Goal: Information Seeking & Learning: Learn about a topic

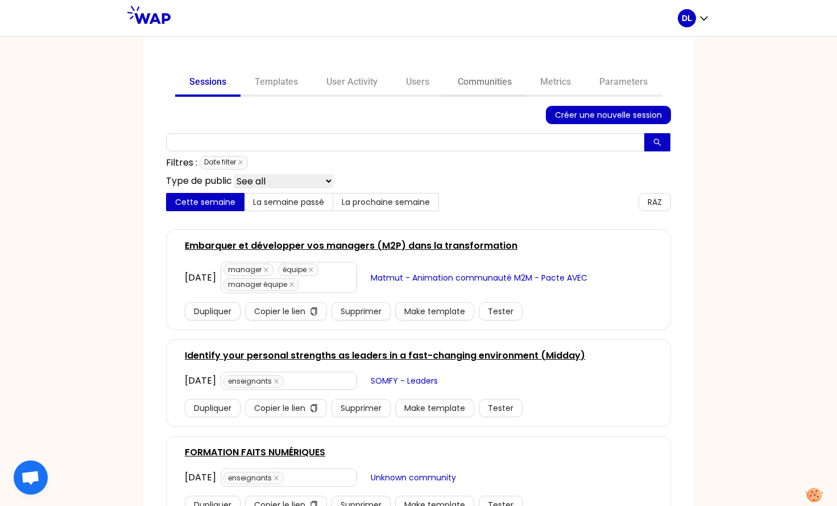
click at [469, 81] on link "Communities" at bounding box center [485, 82] width 82 height 27
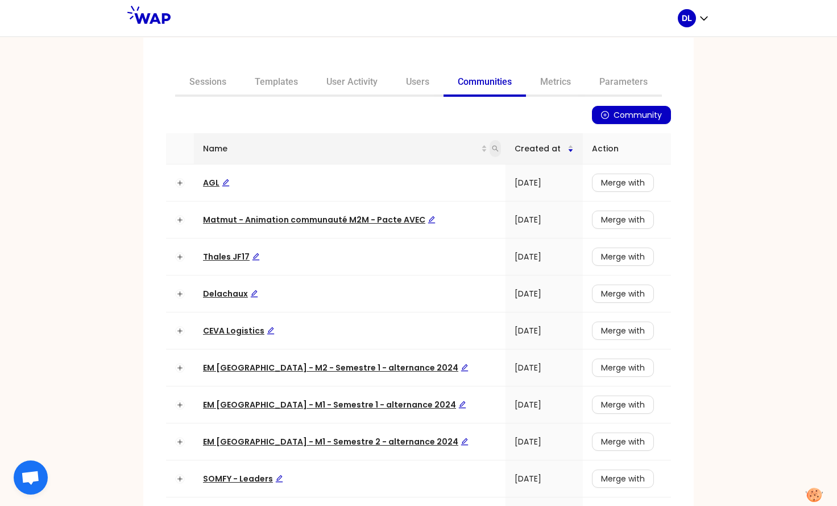
click at [490, 154] on span at bounding box center [495, 148] width 11 height 17
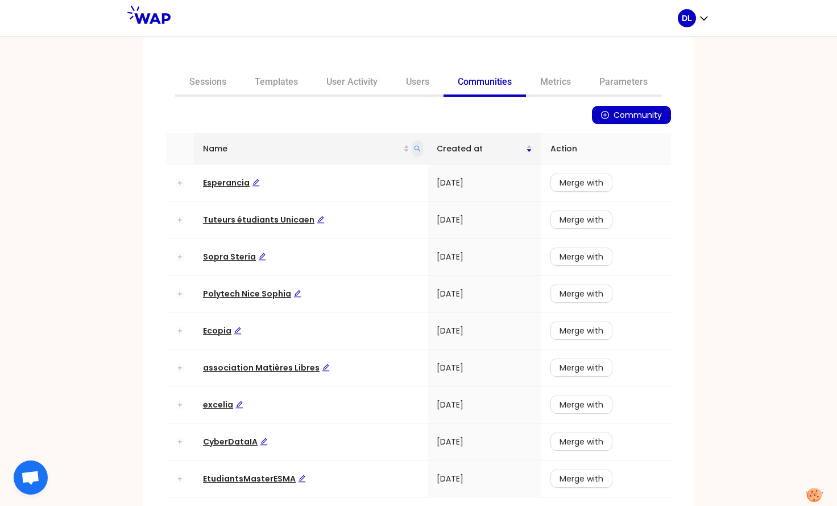
click at [412, 143] on span at bounding box center [417, 148] width 11 height 17
click at [339, 170] on input "IA" at bounding box center [362, 173] width 107 height 18
type input "I"
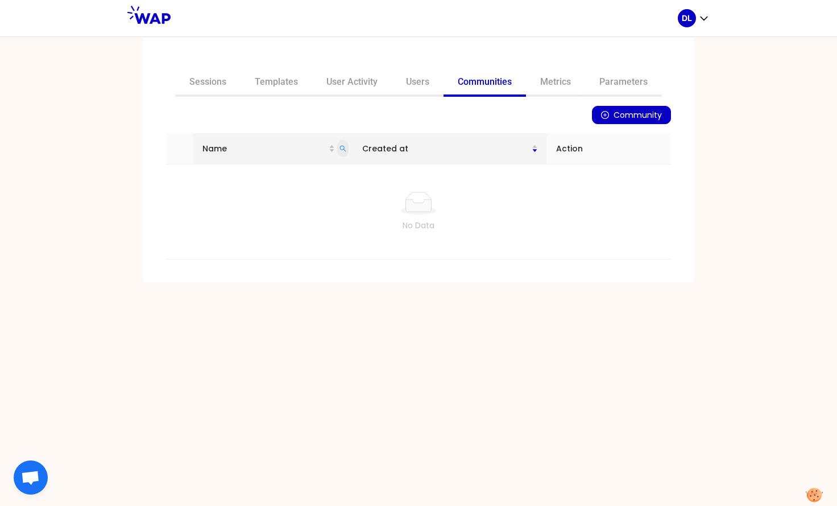
click at [346, 150] on icon "search" at bounding box center [343, 149] width 6 height 6
click at [291, 175] on input "groupe renault" at bounding box center [294, 173] width 107 height 18
click at [282, 174] on input "groupe renault" at bounding box center [294, 173] width 107 height 18
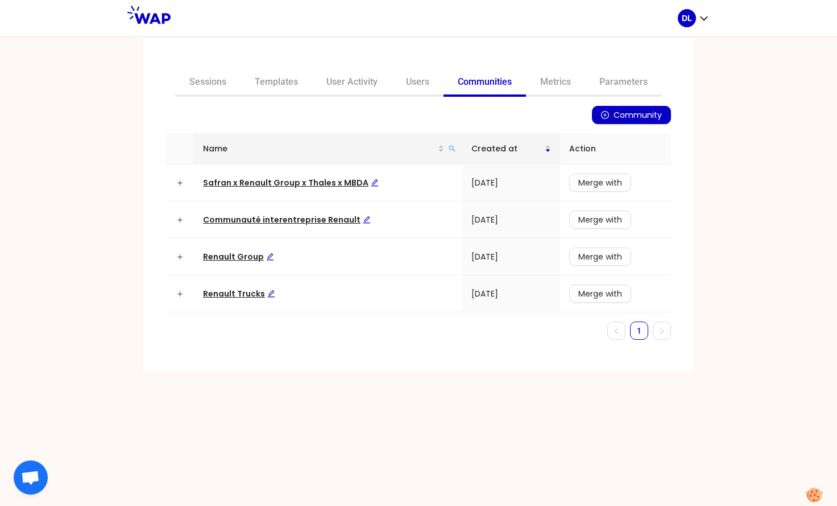
click at [445, 148] on div "Name" at bounding box center [328, 148] width 250 height 13
click at [452, 150] on icon "search" at bounding box center [452, 148] width 7 height 7
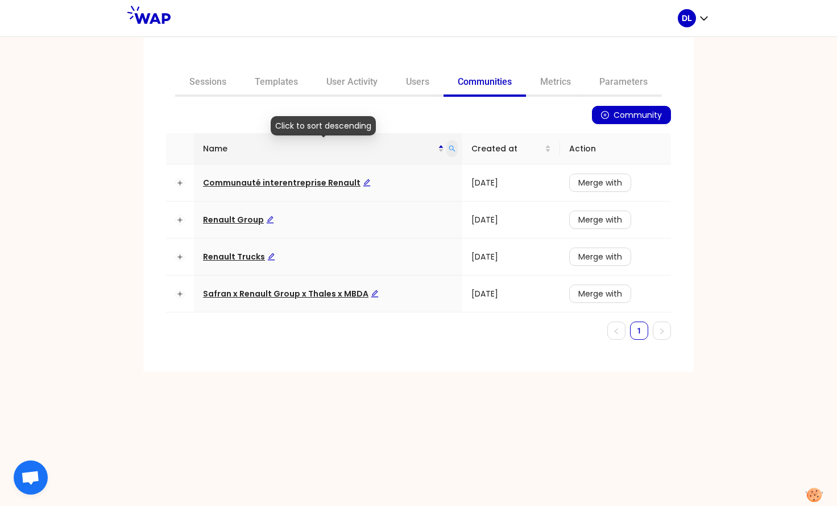
click at [454, 151] on span at bounding box center [451, 148] width 11 height 17
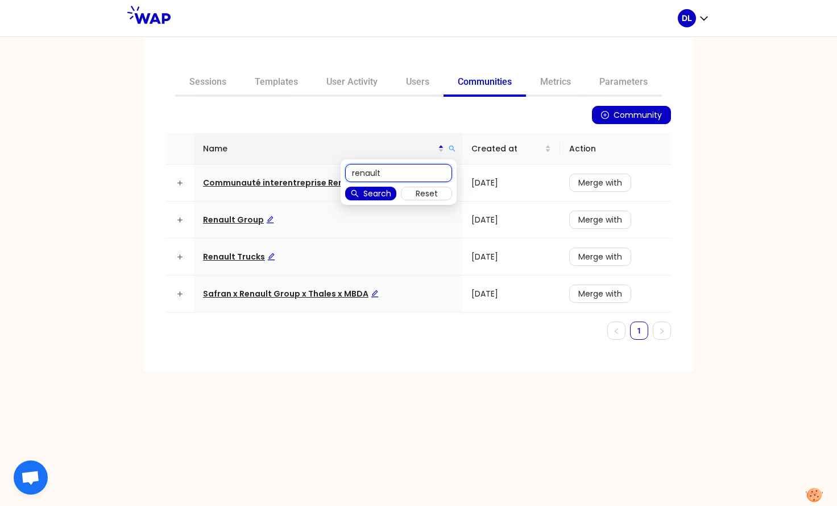
click at [411, 172] on input "renault" at bounding box center [398, 173] width 107 height 18
click at [451, 150] on icon "search" at bounding box center [452, 148] width 7 height 7
click at [409, 169] on input "renau" at bounding box center [398, 173] width 107 height 18
click at [452, 149] on icon "search" at bounding box center [452, 149] width 6 height 6
click at [395, 171] on input "renault" at bounding box center [398, 173] width 107 height 18
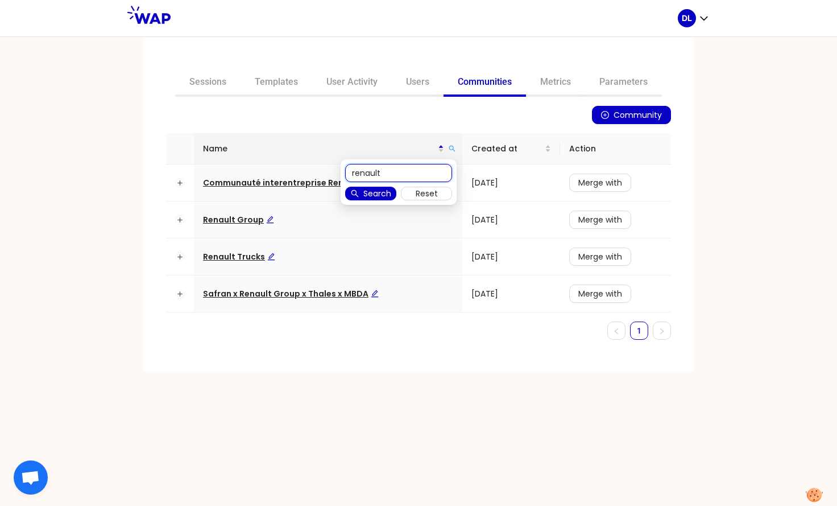
type input "renault"
click at [206, 78] on link "Sessions" at bounding box center [207, 82] width 65 height 27
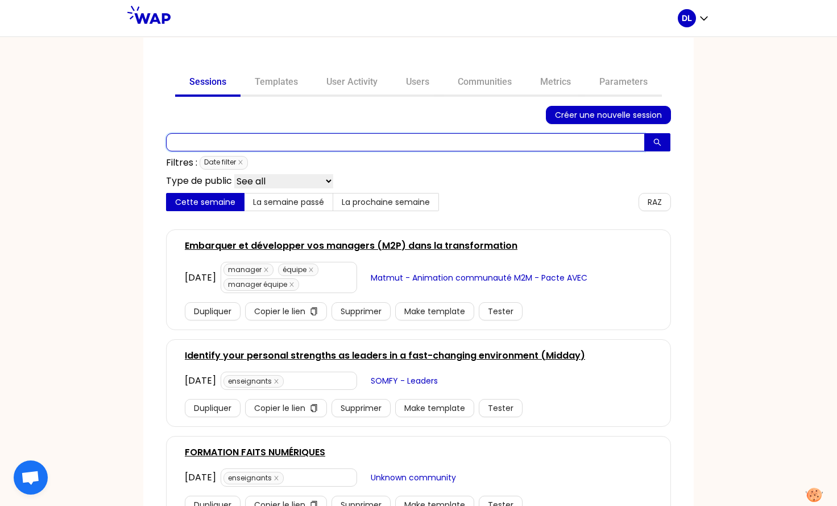
click at [260, 148] on input "text" at bounding box center [405, 142] width 479 height 18
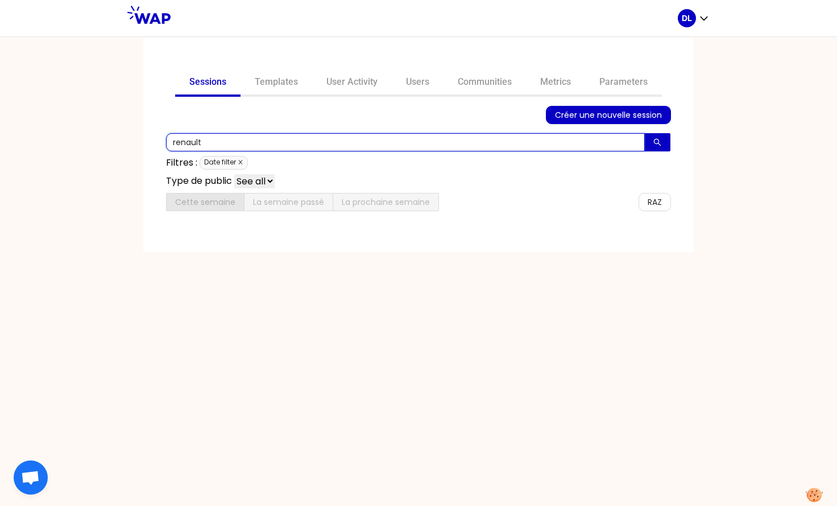
type input "renault"
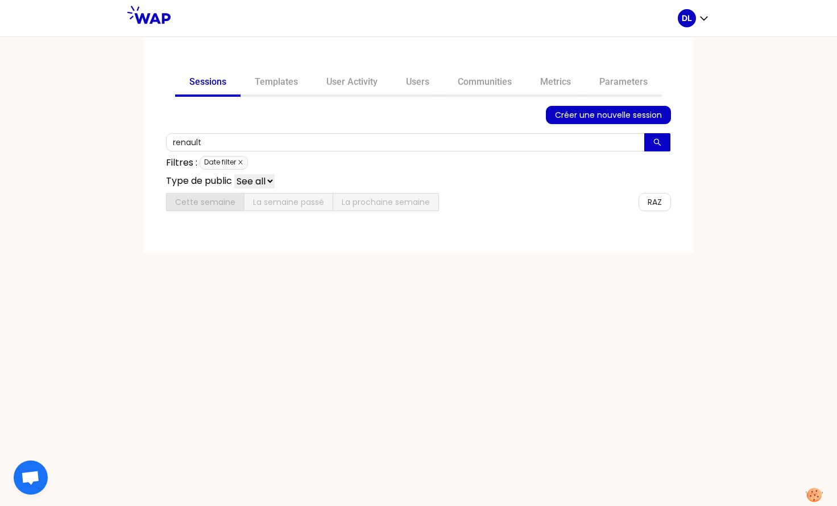
click at [241, 159] on icon "close" at bounding box center [241, 162] width 6 height 6
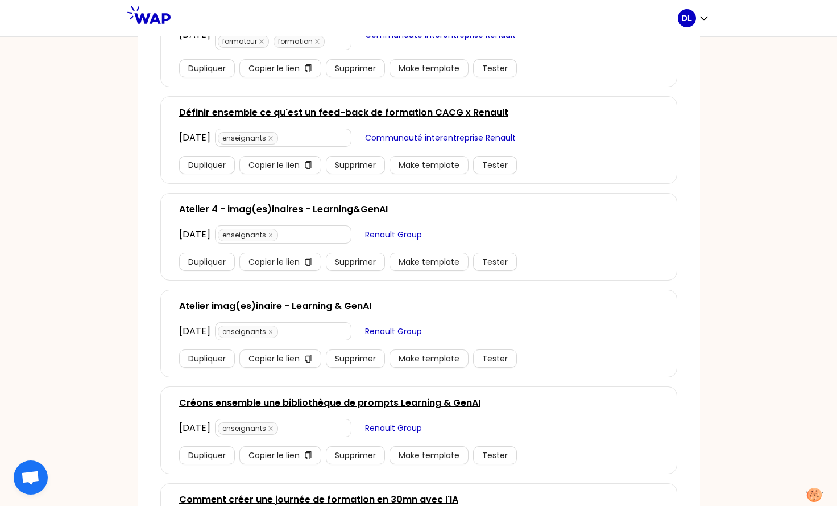
scroll to position [1397, 0]
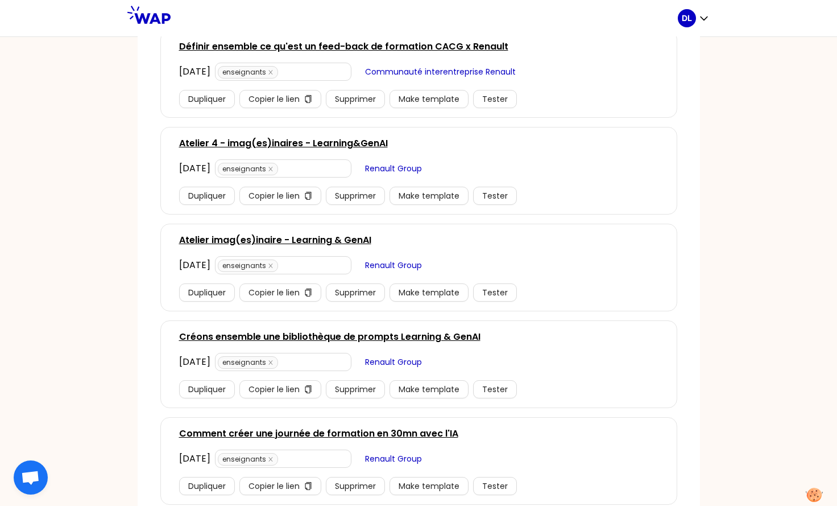
click at [419, 356] on span "Renault Group" at bounding box center [393, 361] width 57 height 13
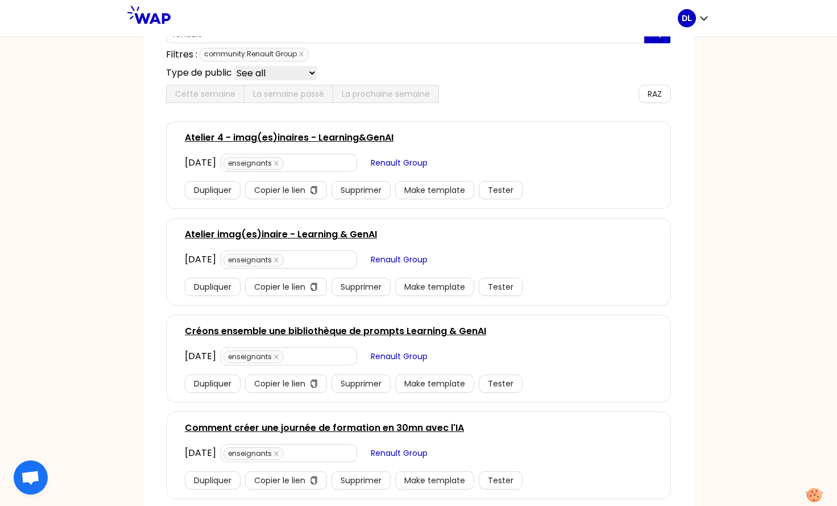
click at [409, 329] on link "Créons ensemble une bibliothèque de prompts Learning & GenAI" at bounding box center [335, 331] width 301 height 14
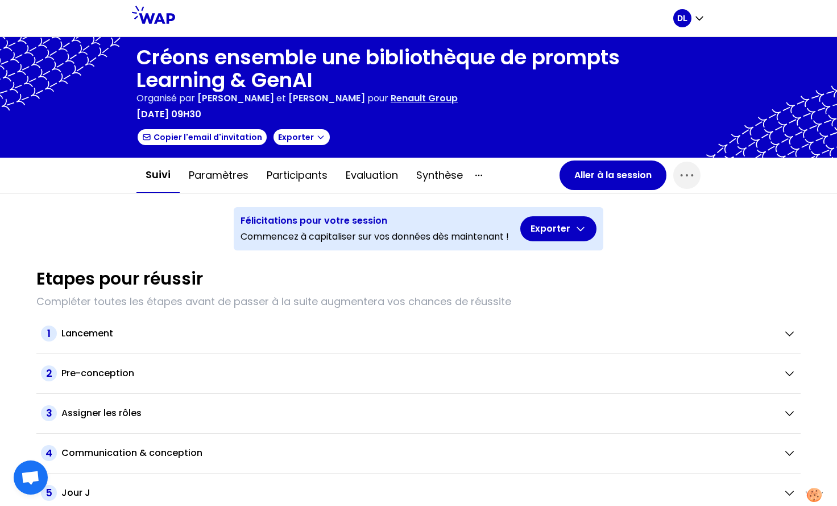
click at [431, 104] on p "Renault Group" at bounding box center [424, 99] width 67 height 14
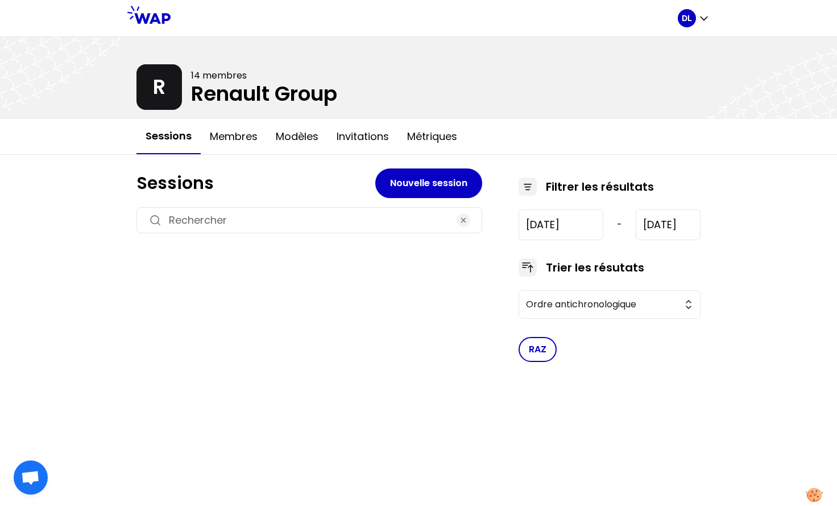
type input "2021-1-19"
type input "2024-12-11"
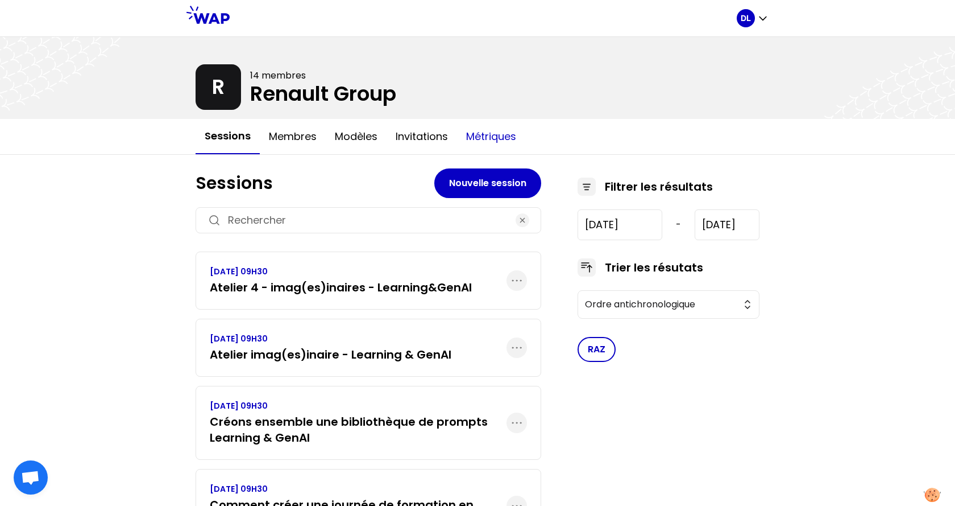
click at [490, 133] on button "Métriques" at bounding box center [491, 136] width 68 height 34
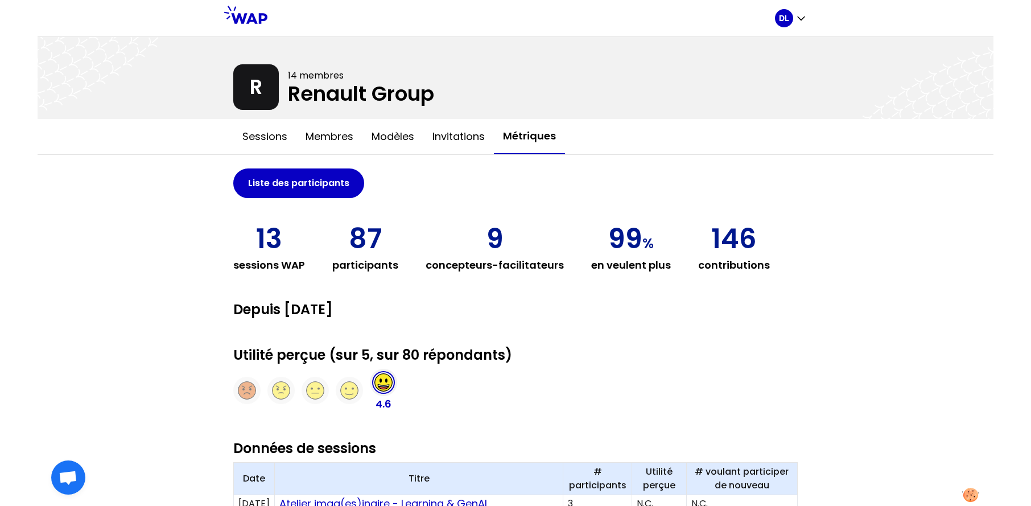
scroll to position [214, 0]
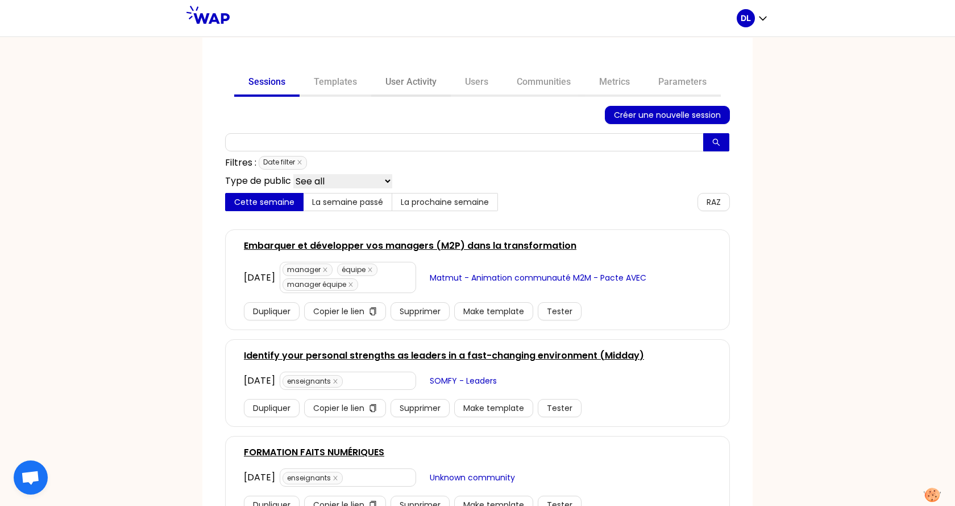
click at [415, 81] on link "User Activity" at bounding box center [411, 82] width 80 height 27
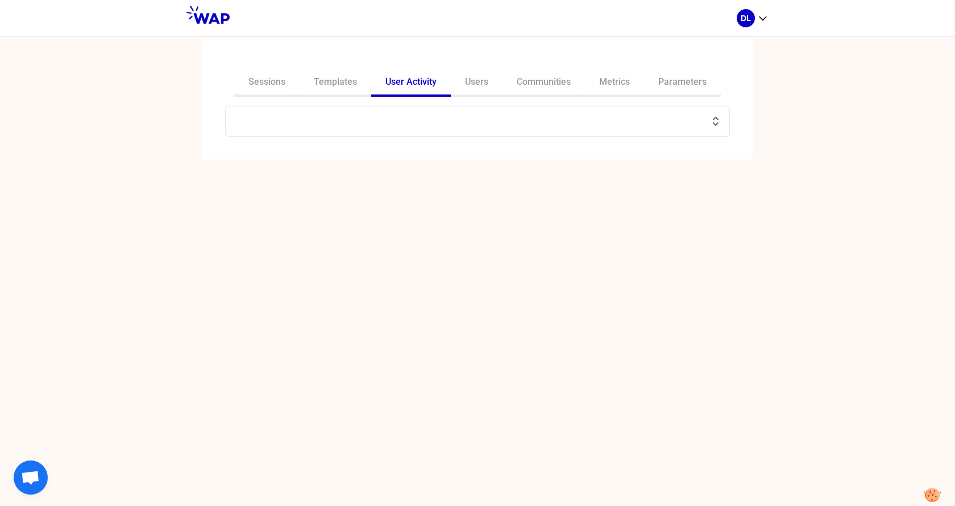
click at [286, 127] on input "text" at bounding box center [471, 121] width 477 height 16
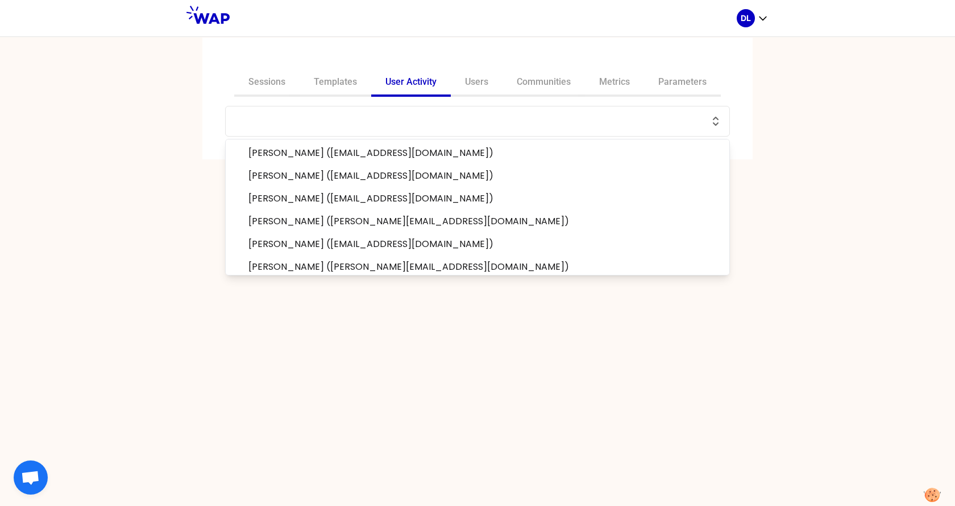
paste input "[PERSON_NAME][EMAIL_ADDRESS][DOMAIN_NAME]"
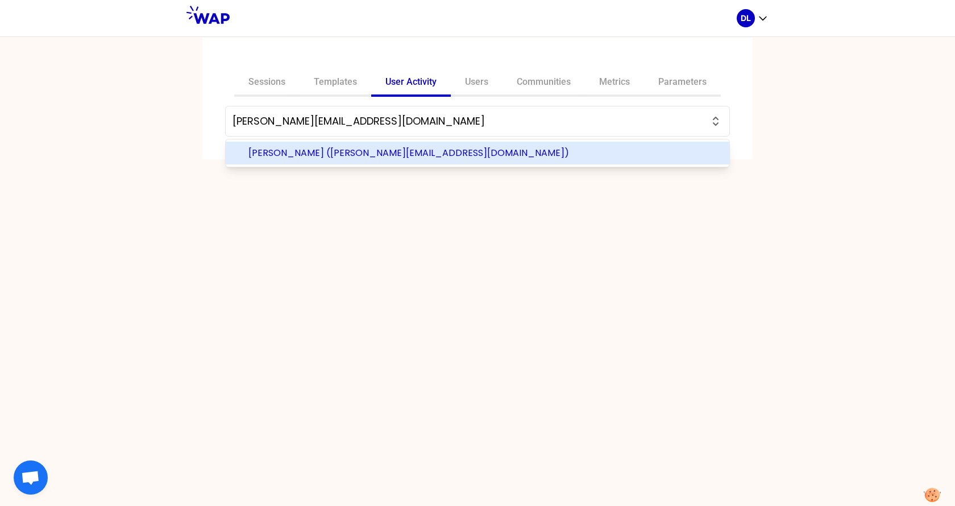
click at [358, 148] on span "[PERSON_NAME] ([PERSON_NAME][EMAIL_ADDRESS][DOMAIN_NAME])" at bounding box center [485, 153] width 472 height 14
type input "[PERSON_NAME] ([PERSON_NAME][EMAIL_ADDRESS][DOMAIN_NAME])"
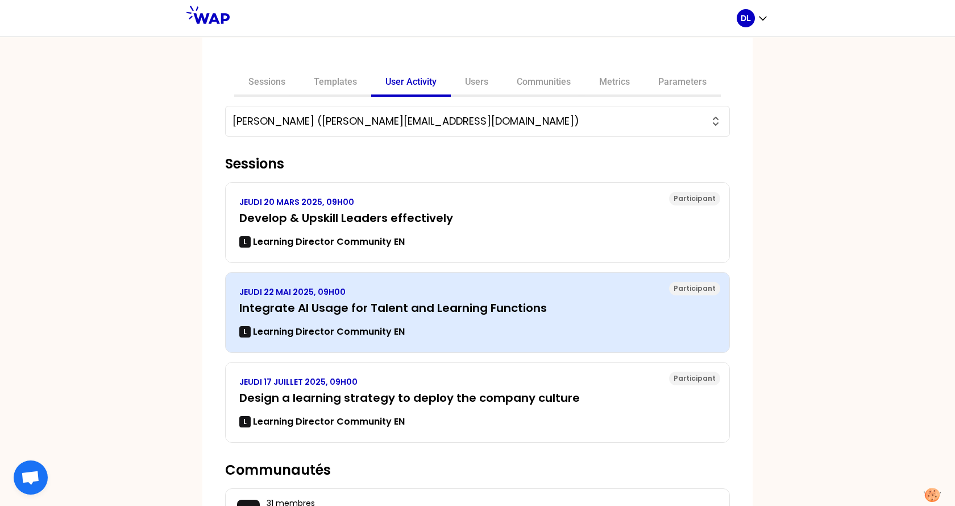
click at [454, 315] on div "JEUDI 22 MAI 2025, 09H00 Integrate AI Usage for Talent and Learning Functions L…" at bounding box center [477, 312] width 477 height 52
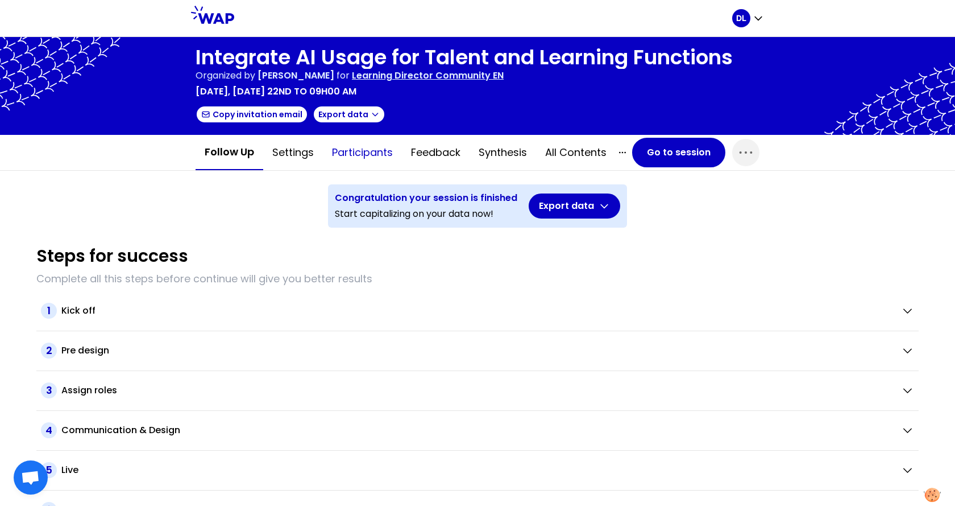
click at [367, 154] on button "Participants" at bounding box center [362, 152] width 79 height 34
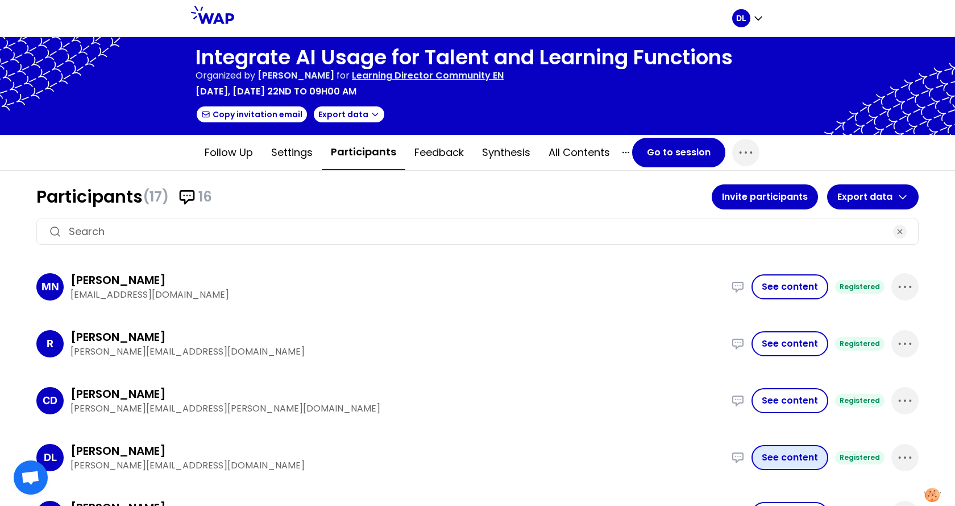
click at [775, 460] on button "See content" at bounding box center [790, 457] width 77 height 25
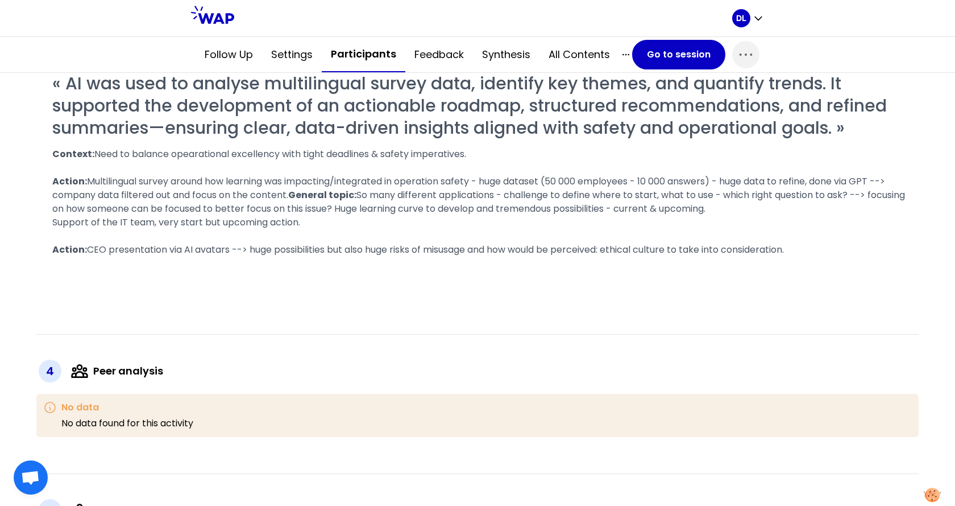
scroll to position [952, 0]
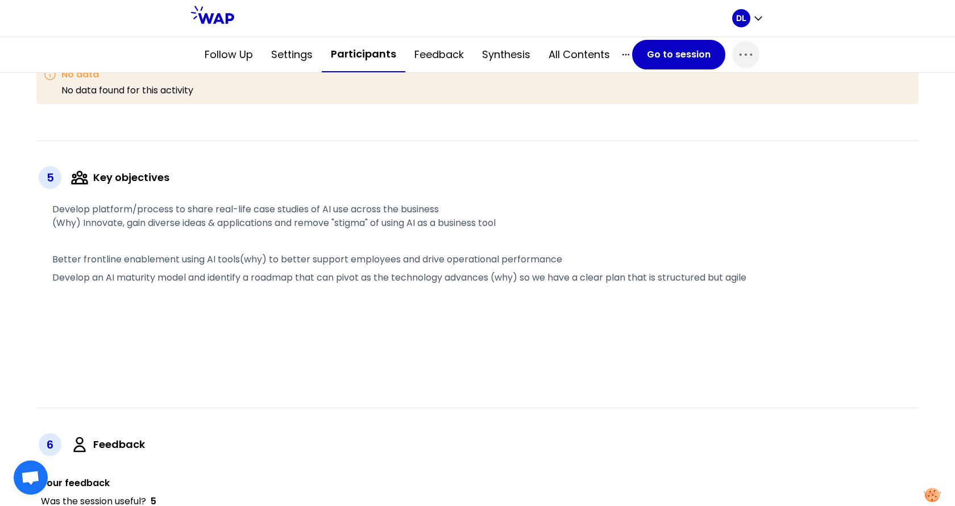
click at [271, 229] on span "Develop platform/process to share real-life case studies of AI use across the b…" at bounding box center [274, 215] width 444 height 27
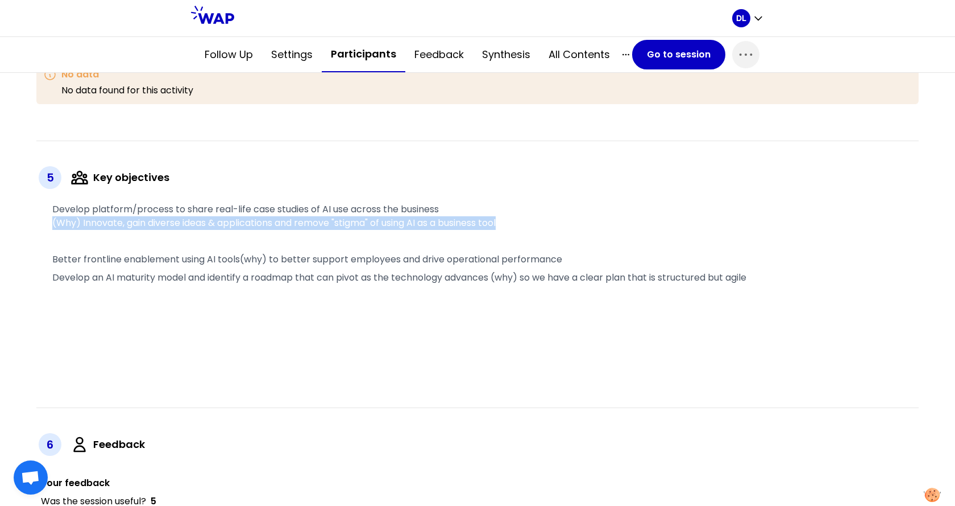
click at [271, 229] on span "Develop platform/process to share real-life case studies of AI use across the b…" at bounding box center [274, 215] width 444 height 27
click at [351, 229] on span "Develop platform/process to share real-life case studies of AI use across the b…" at bounding box center [274, 215] width 444 height 27
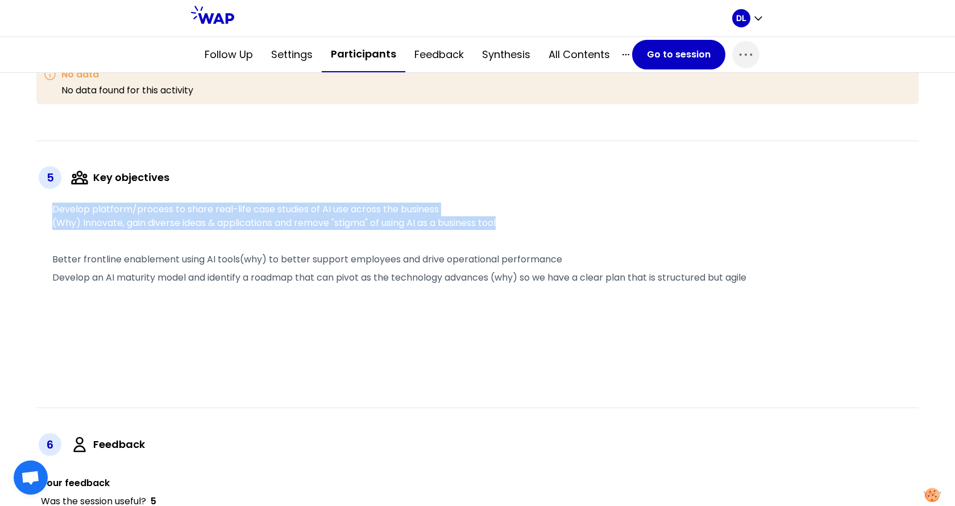
drag, startPoint x: 530, startPoint y: 263, endPoint x: 42, endPoint y: 246, distance: 487.7
click at [42, 246] on div "Develop platform/process to share real-life case studies of AI use across the b…" at bounding box center [480, 250] width 878 height 100
copy span "Develop platform/process to share real-life case studies of AI use across the b…"
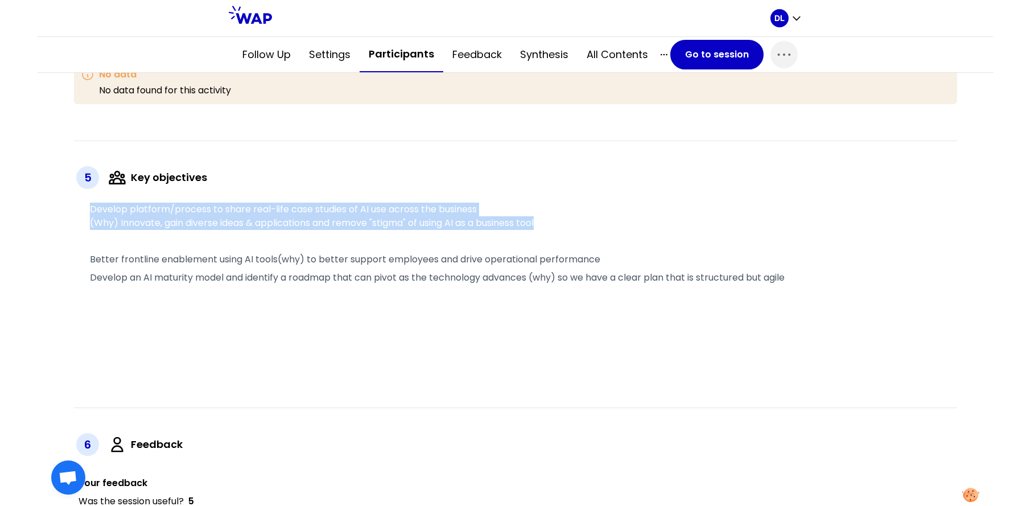
scroll to position [1122, 0]
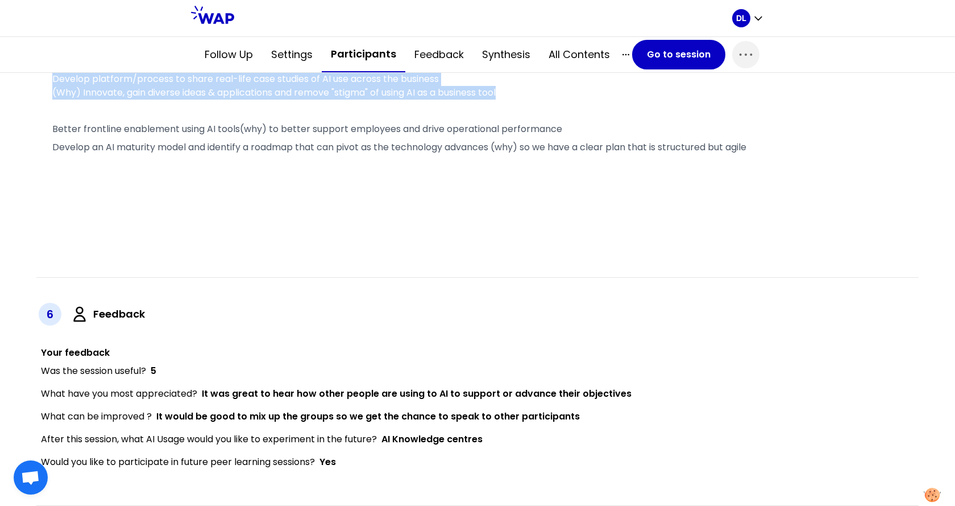
copy span "Develop platform/process to share real-life case studies of AI use across the b…"
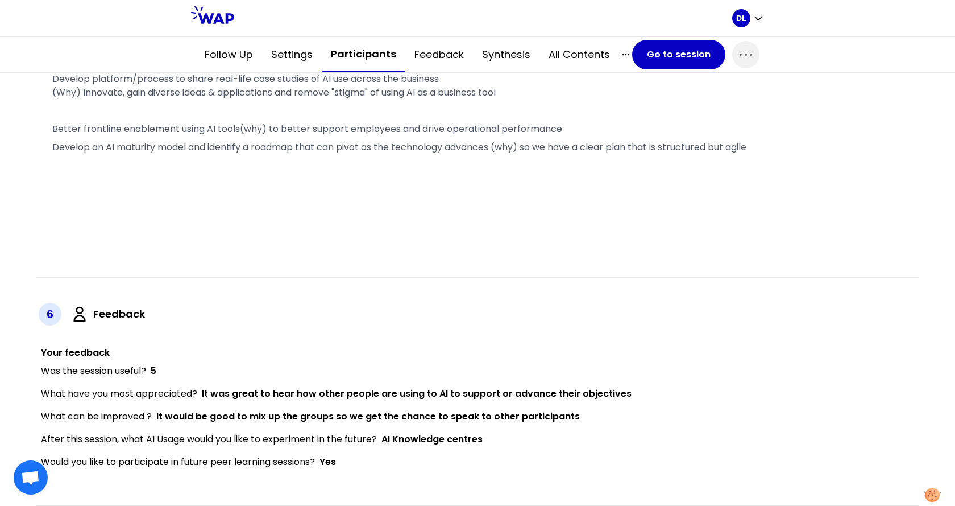
click at [431, 417] on span "It would be good to mix up the groups so we get the chance to speak to other pa…" at bounding box center [368, 415] width 424 height 13
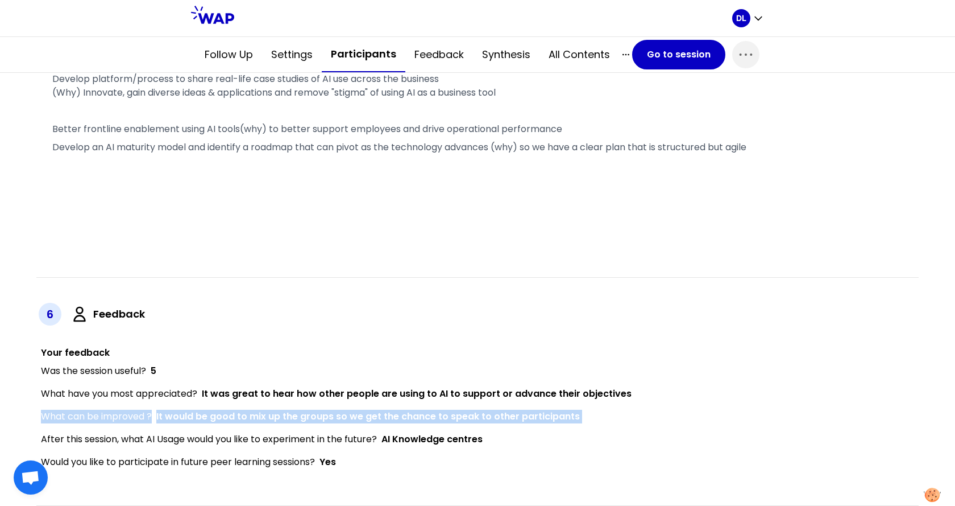
click at [431, 417] on span "It would be good to mix up the groups so we get the chance to speak to other pa…" at bounding box center [368, 415] width 424 height 13
copy p "What can be improved ? It would be good to mix up the groups so we get the chan…"
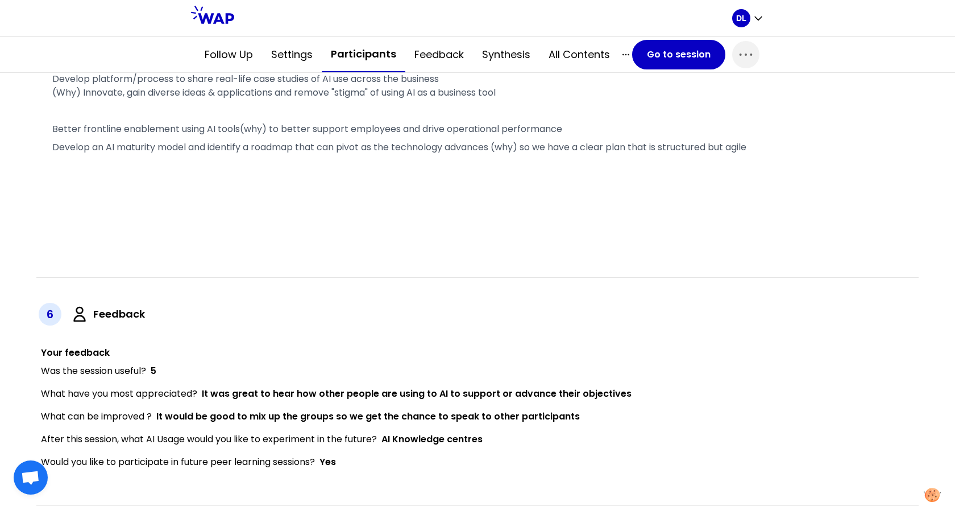
click at [424, 398] on span "It was great to hear how other people are using to AI to support or advance the…" at bounding box center [417, 393] width 430 height 13
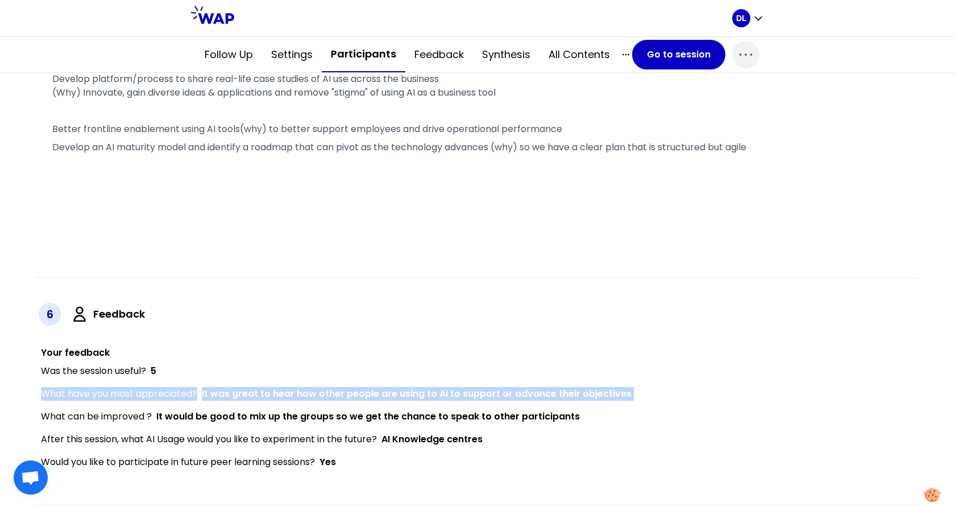
click at [424, 398] on span "It was great to hear how other people are using to AI to support or advance the…" at bounding box center [417, 393] width 430 height 13
copy p "What have you most appreciated? It was great to hear how other people are using…"
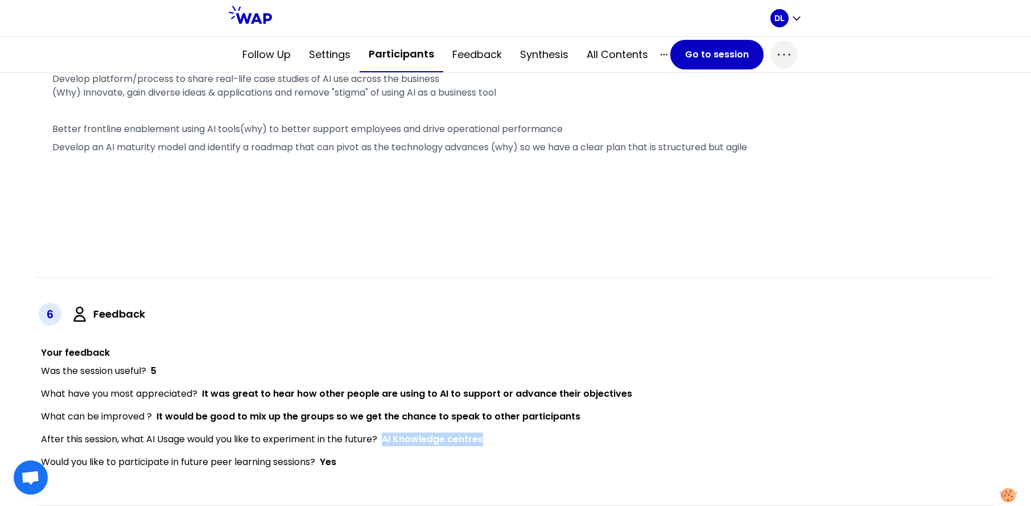
drag, startPoint x: 495, startPoint y: 433, endPoint x: 384, endPoint y: 434, distance: 110.9
click at [384, 434] on div "After this session, what AI Usage would you like to experiment in the future? A…" at bounding box center [517, 439] width 953 height 14
